Goal: Find specific fact: Find specific fact

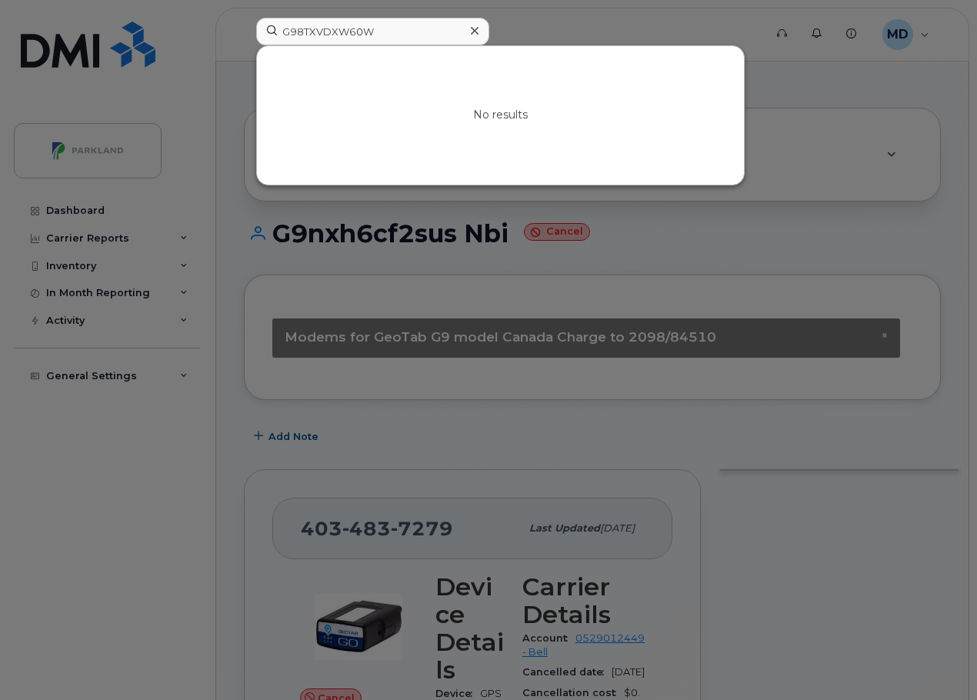
drag, startPoint x: 90, startPoint y: 489, endPoint x: 276, endPoint y: 128, distance: 405.4
click at [90, 489] on div at bounding box center [488, 350] width 977 height 700
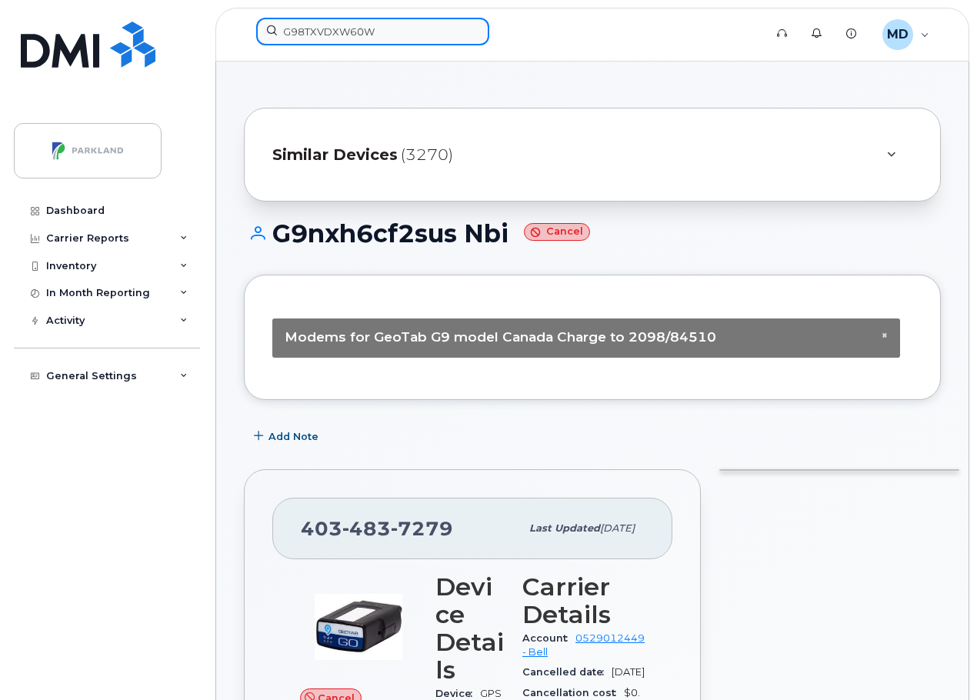
click at [365, 26] on input "G98TXVDXW60W" at bounding box center [372, 32] width 233 height 28
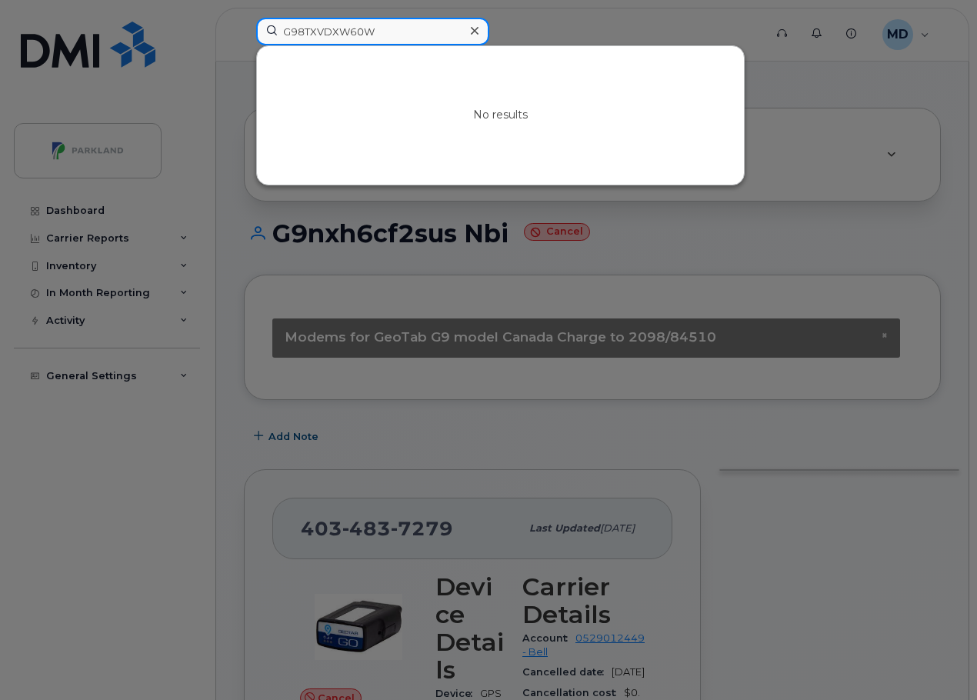
click at [365, 26] on input "G98TXVDXW60W" at bounding box center [372, 32] width 233 height 28
paste input "[PHONE_NUMBER]"
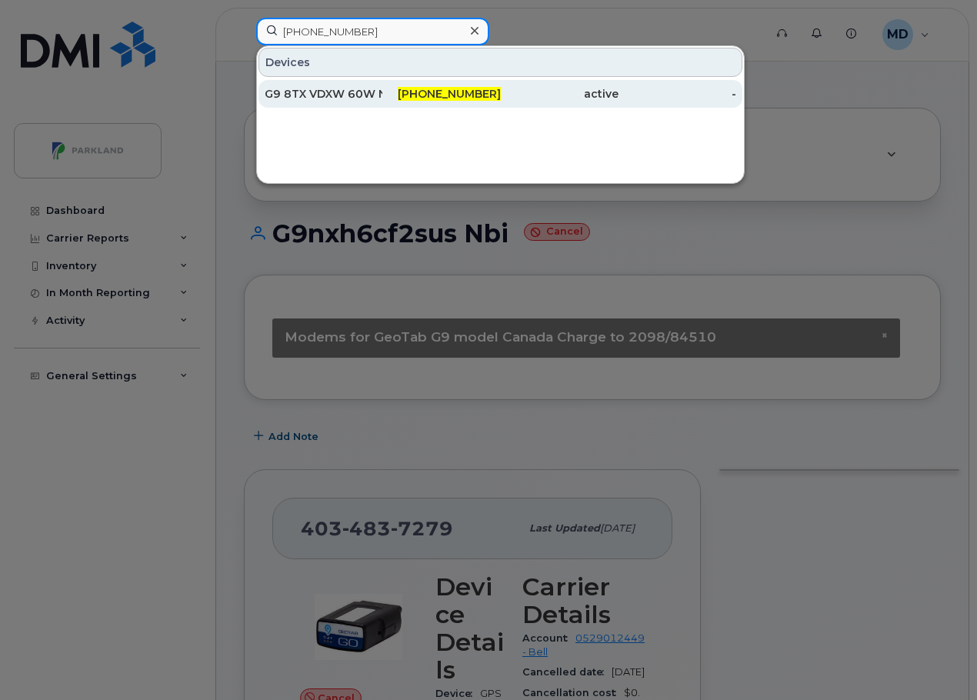
type input "[PHONE_NUMBER]"
click at [485, 94] on span "[PHONE_NUMBER]" at bounding box center [449, 94] width 103 height 14
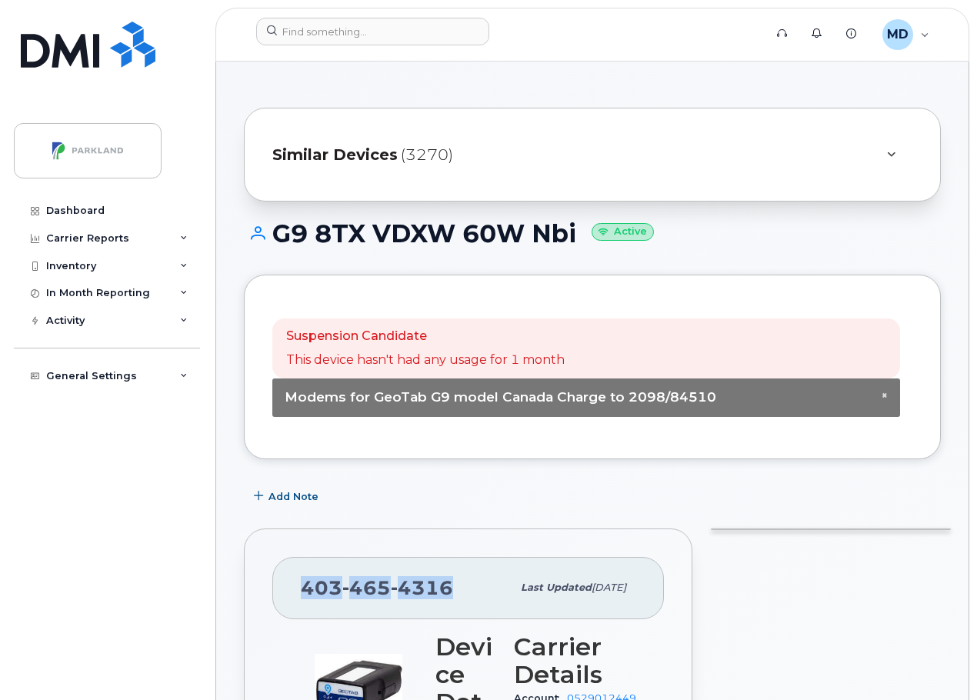
drag, startPoint x: 430, startPoint y: 592, endPoint x: 300, endPoint y: 595, distance: 130.0
click at [300, 595] on div "403 465 4316 Last updated Oct 02, 2025" at bounding box center [468, 588] width 392 height 62
copy span "403 465 4316"
